Goal: Use online tool/utility: Utilize a website feature to perform a specific function

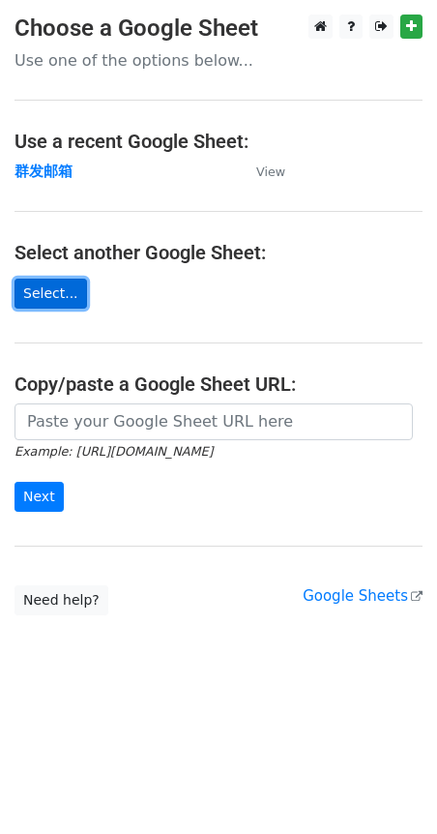
click at [47, 296] on link "Select..." at bounding box center [51, 294] width 73 height 30
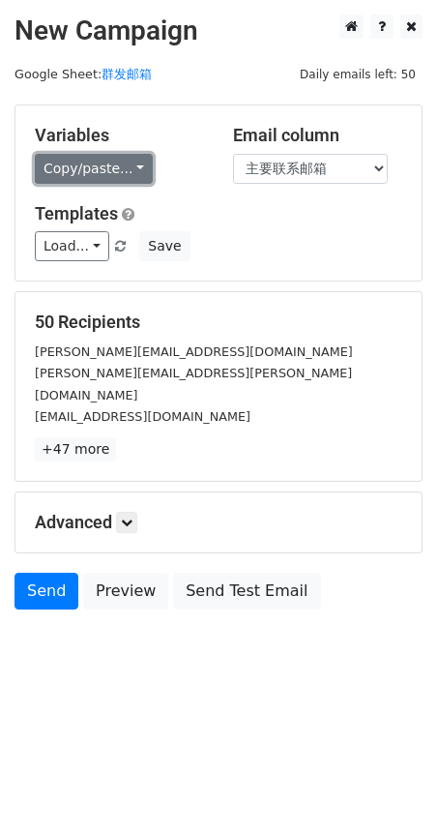
click at [116, 161] on link "Copy/paste..." at bounding box center [94, 169] width 118 height 30
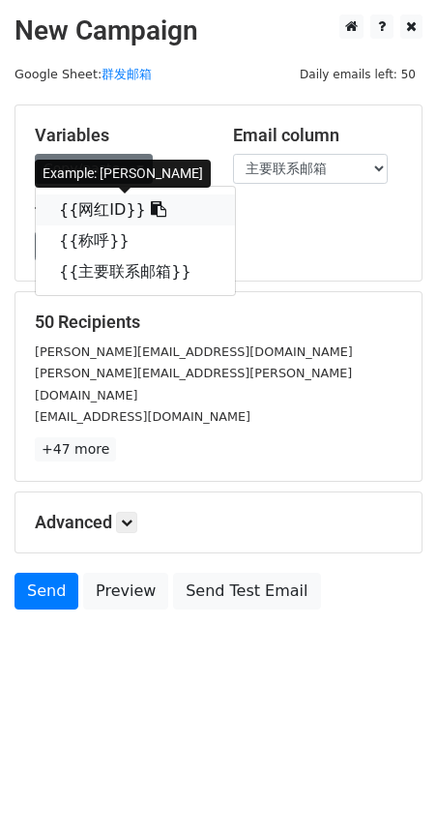
click at [82, 211] on link "{{网红ID}}" at bounding box center [135, 209] width 199 height 31
